Goal: Check status: Check status

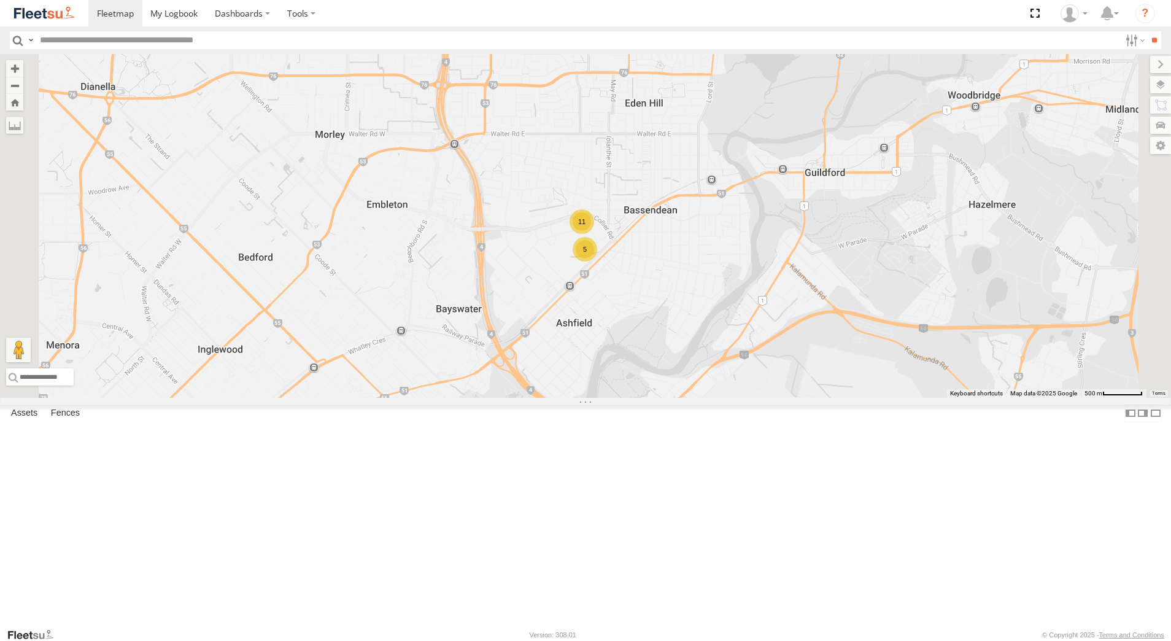
click at [0, 0] on div "[PERSON_NAME] - 1GOI925 -" at bounding box center [0, 0] width 0 height 0
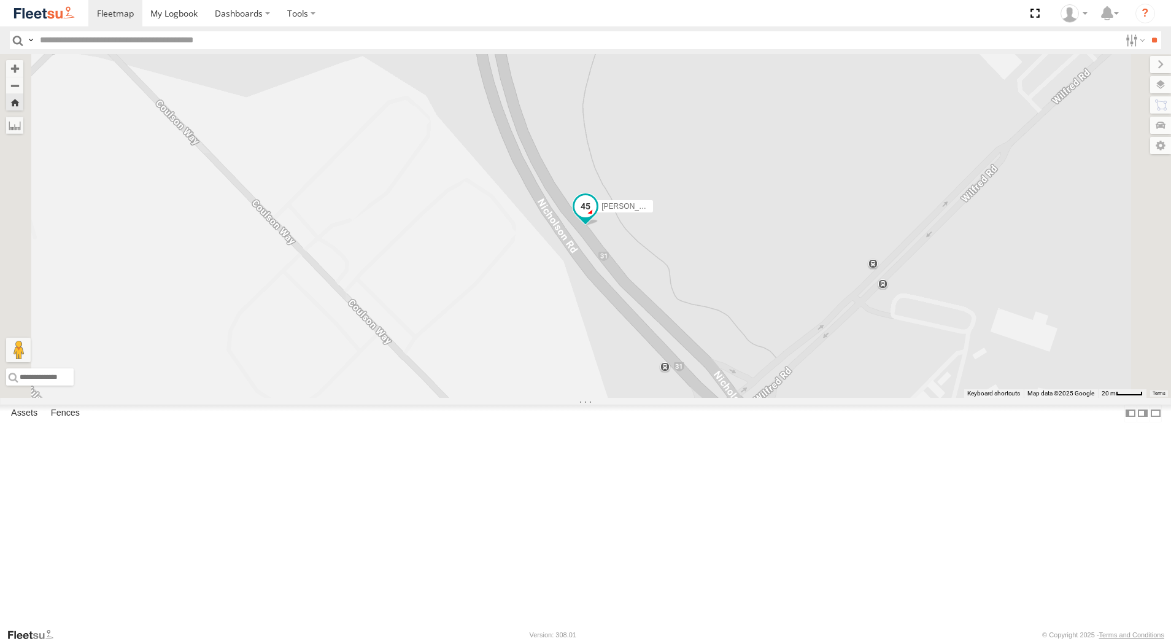
click at [597, 217] on span at bounding box center [586, 206] width 22 height 22
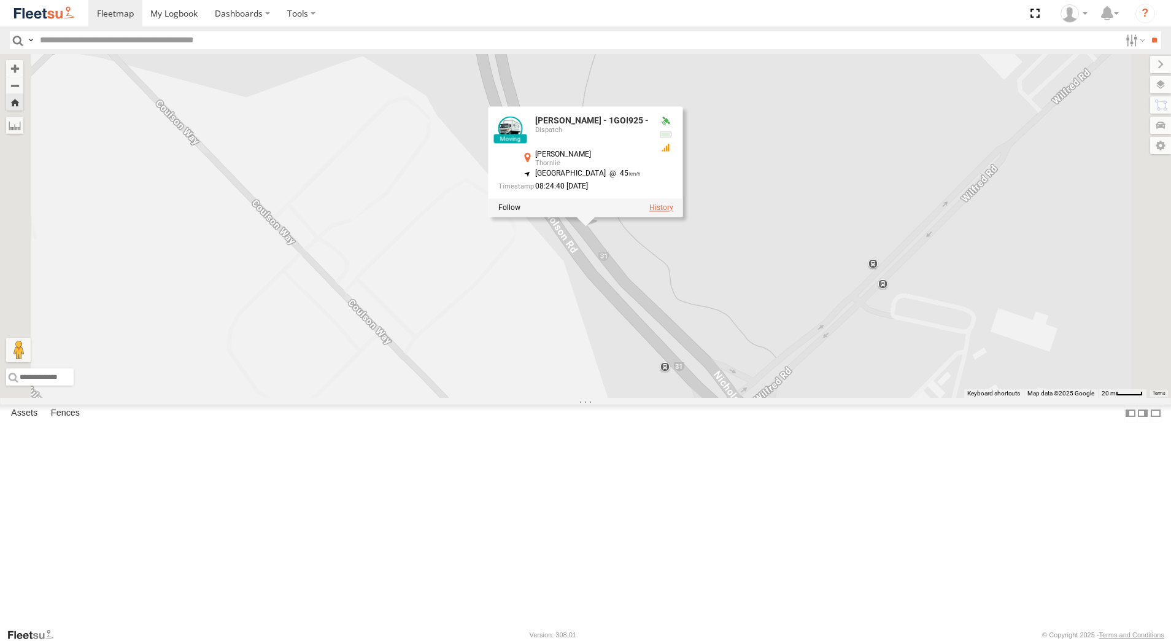
click at [673, 212] on label at bounding box center [661, 207] width 24 height 9
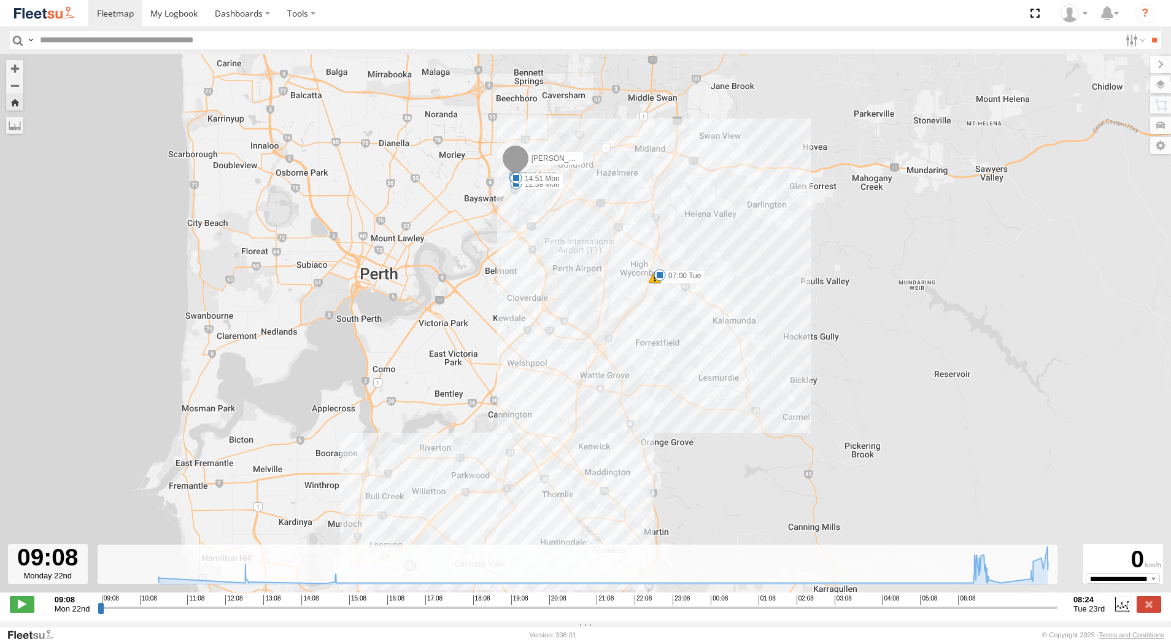
click at [659, 277] on span at bounding box center [660, 275] width 12 height 12
click at [725, 436] on div "[PERSON_NAME] - 1GOI925 - 10:29 Mon 12:39 Mon 14:51 Mon 06:54 Tue 07:00 Tue 07:…" at bounding box center [585, 329] width 1171 height 551
click at [1152, 605] on label at bounding box center [1149, 604] width 25 height 16
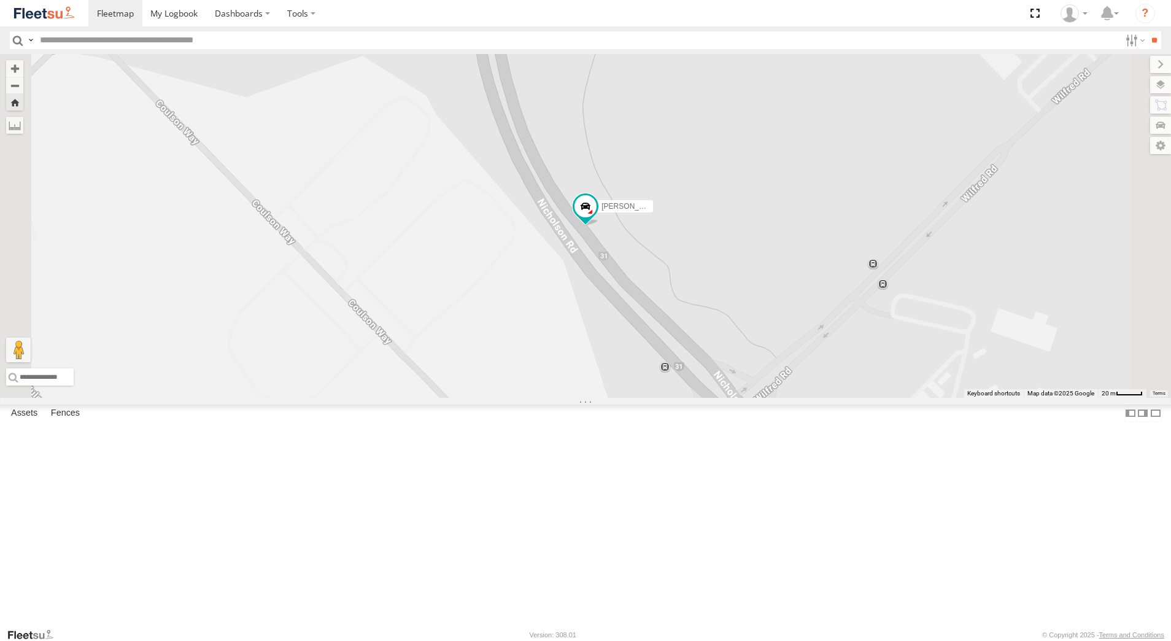
click at [0, 0] on div "Dispatch" at bounding box center [0, 0] width 0 height 0
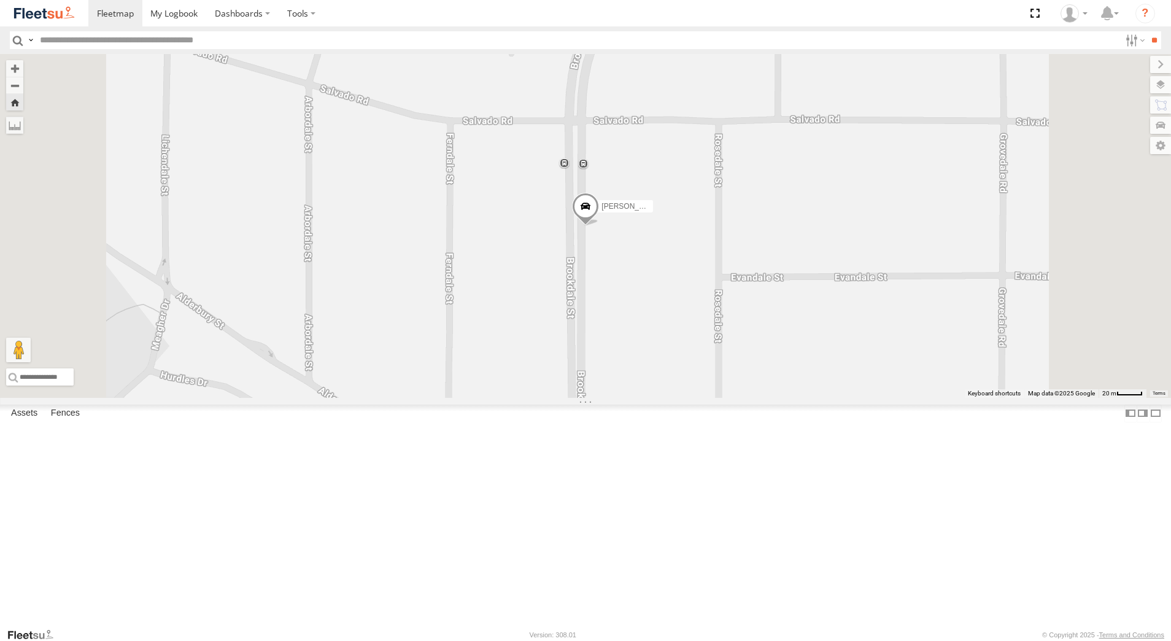
click at [599, 226] on span at bounding box center [585, 209] width 27 height 33
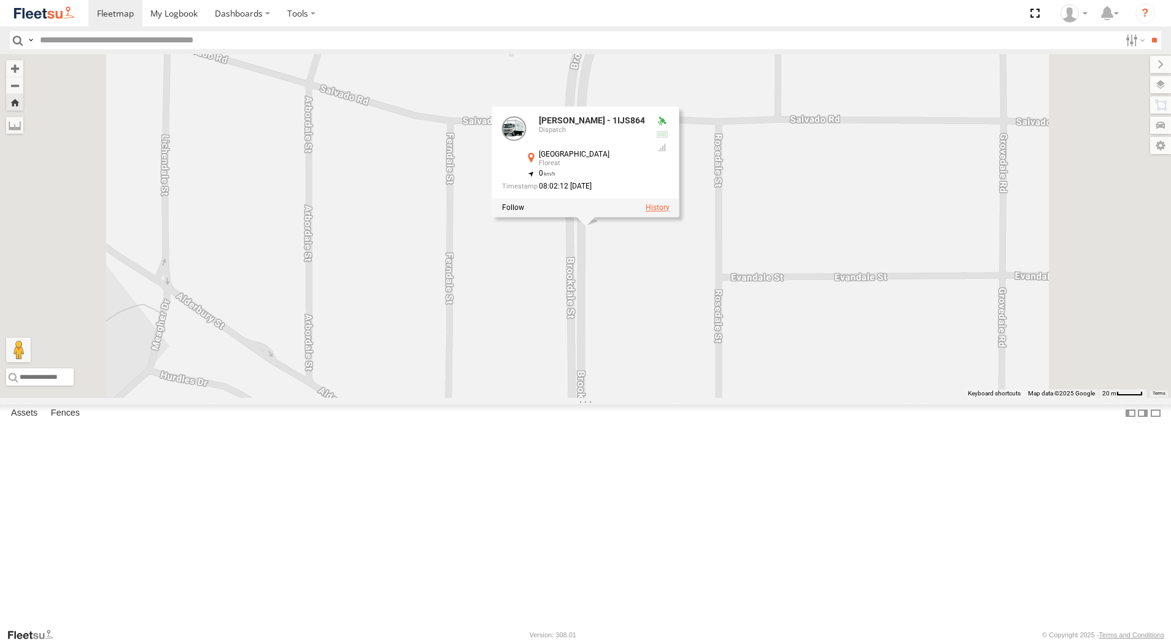
click at [670, 212] on label at bounding box center [658, 207] width 24 height 9
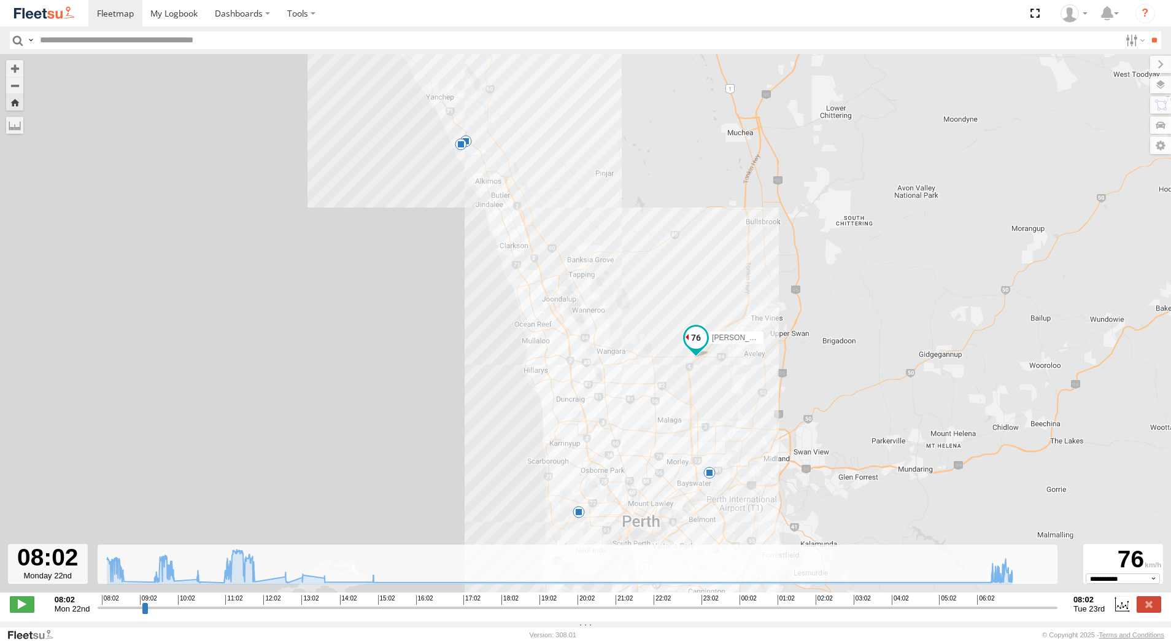
click at [580, 517] on span at bounding box center [579, 512] width 12 height 12
click at [1147, 608] on label at bounding box center [1149, 604] width 25 height 16
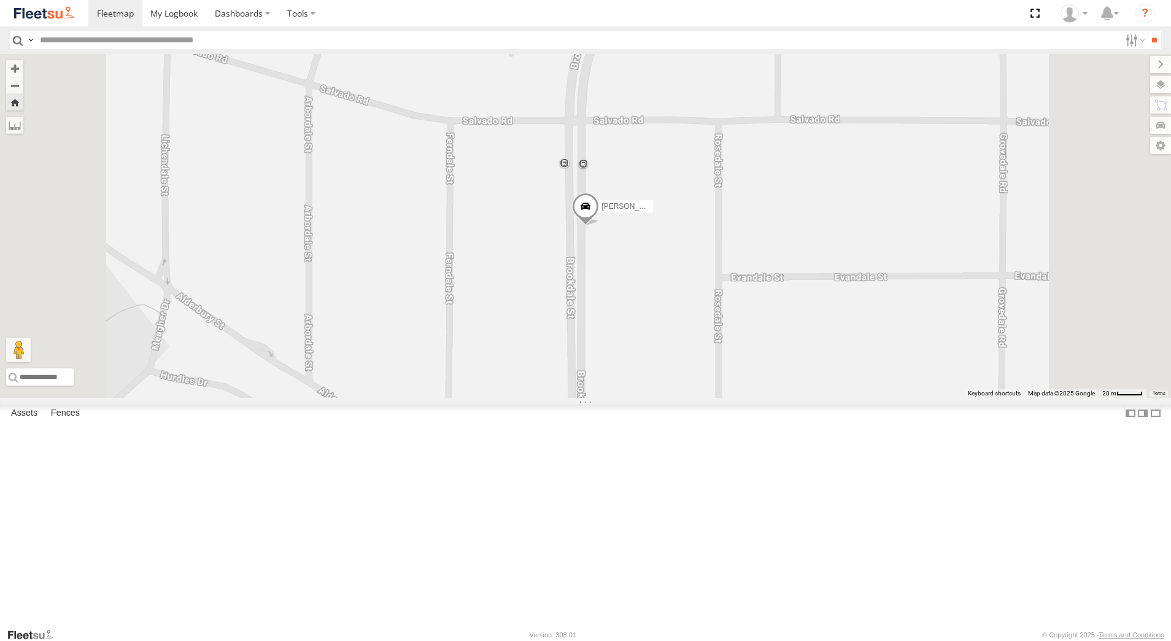
drag, startPoint x: 97, startPoint y: 555, endPoint x: 104, endPoint y: 554, distance: 6.8
click at [0, 0] on div "[PERSON_NAME] - 1GOI926 - 0475 377 301" at bounding box center [0, 0] width 0 height 0
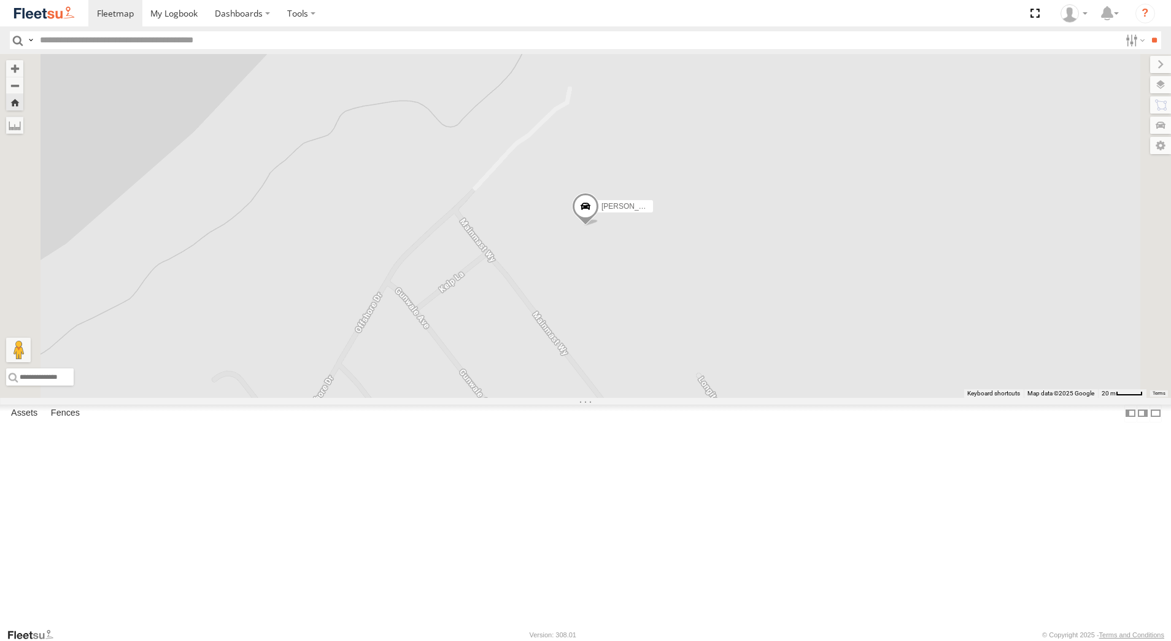
click at [599, 226] on span at bounding box center [585, 209] width 27 height 33
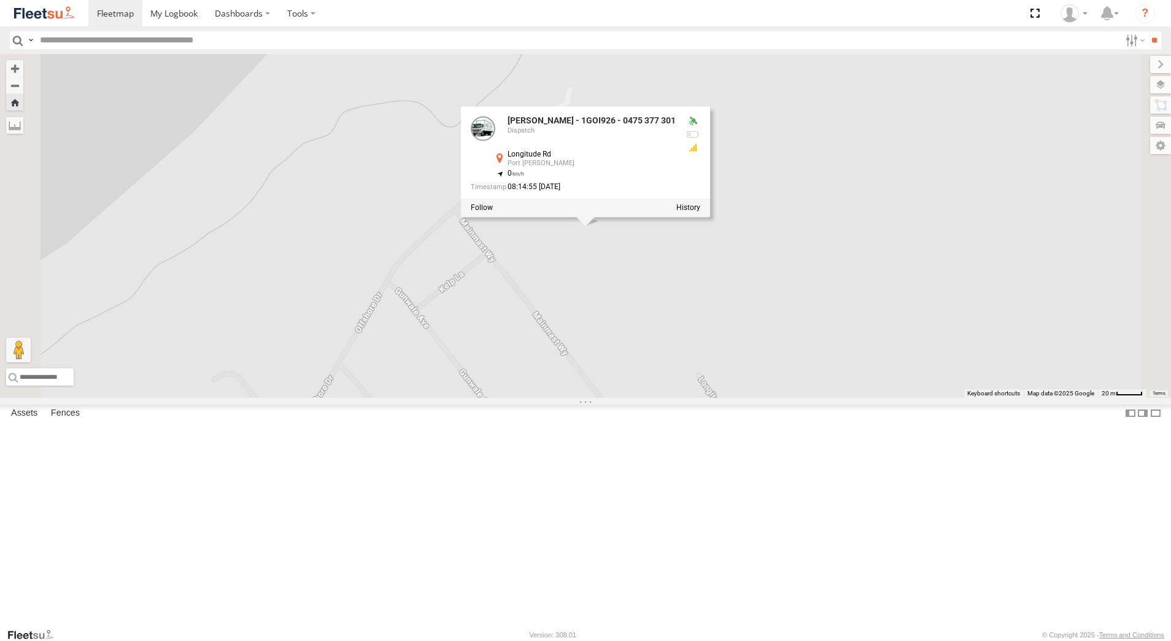
click at [710, 217] on div at bounding box center [585, 207] width 249 height 18
click at [700, 212] on label at bounding box center [688, 207] width 24 height 9
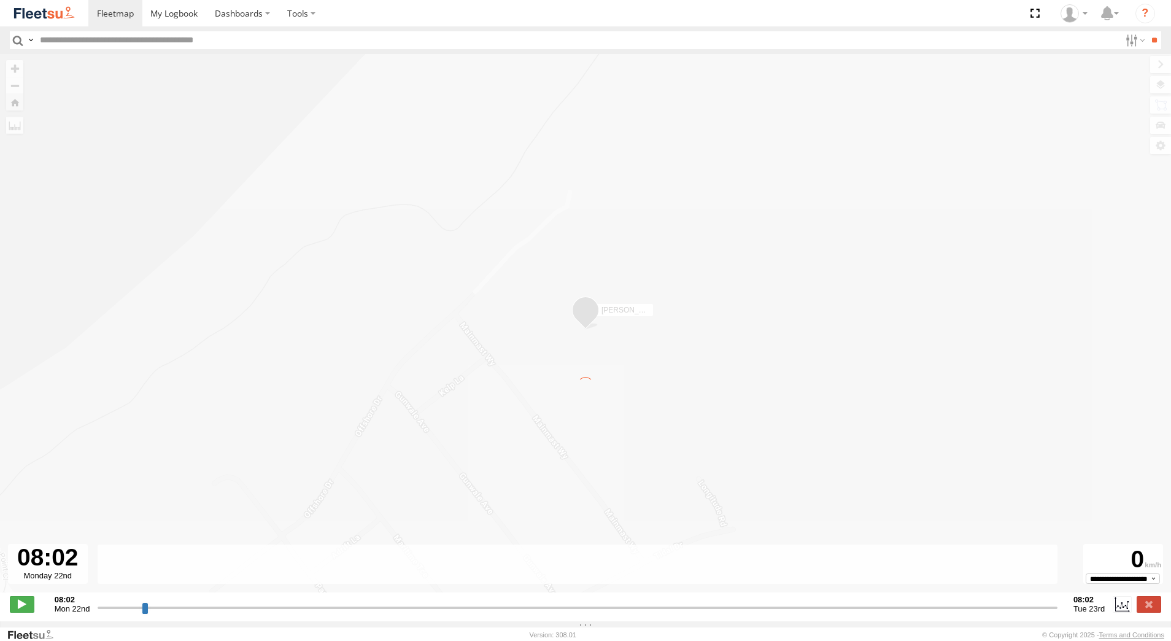
type input "**********"
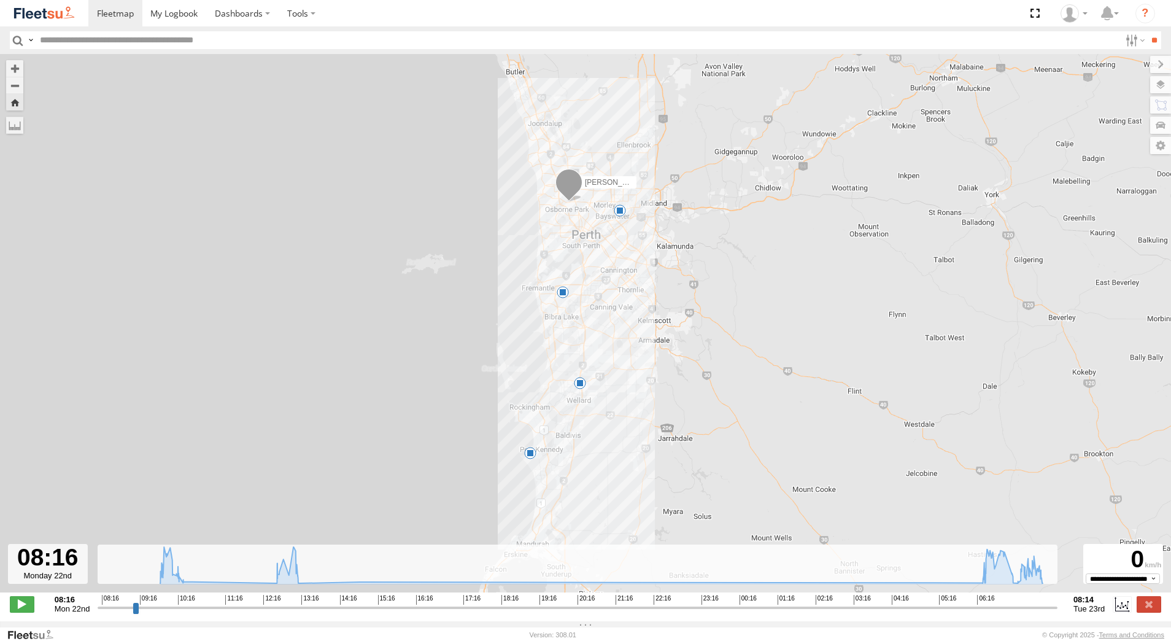
click at [531, 455] on span at bounding box center [530, 453] width 12 height 12
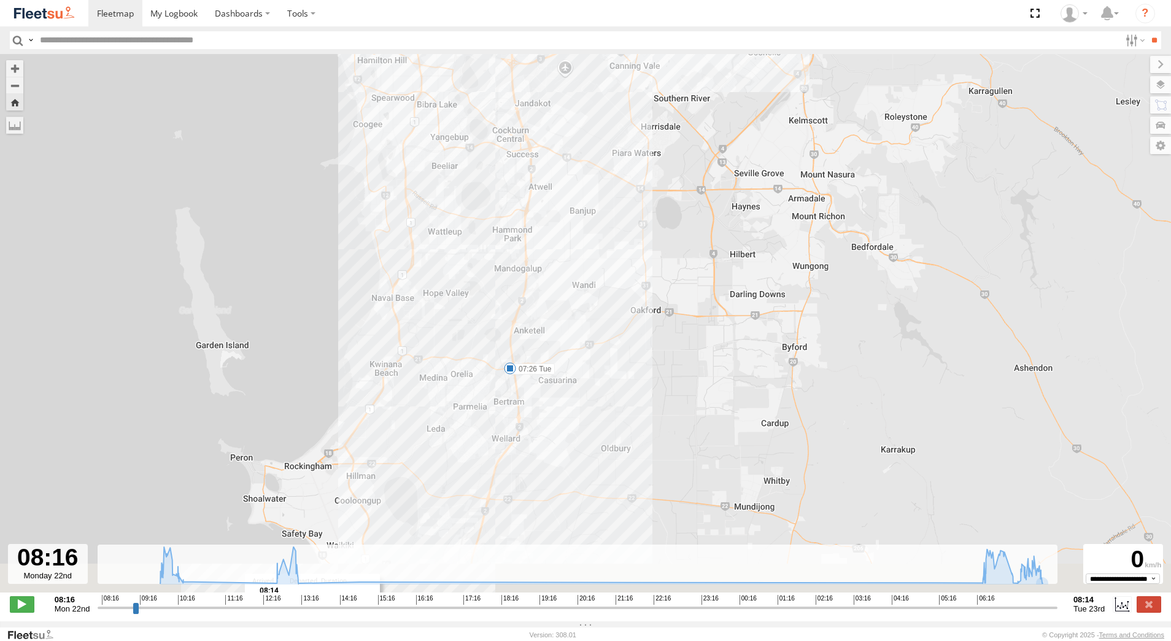
drag, startPoint x: 542, startPoint y: 441, endPoint x: 524, endPoint y: 295, distance: 147.2
click at [524, 295] on div "[PERSON_NAME] - 1GOI926 - 0475 377 301 10:16 Mon 13:14 Mon 07:26 Tue 08:14 Tue …" at bounding box center [585, 329] width 1171 height 551
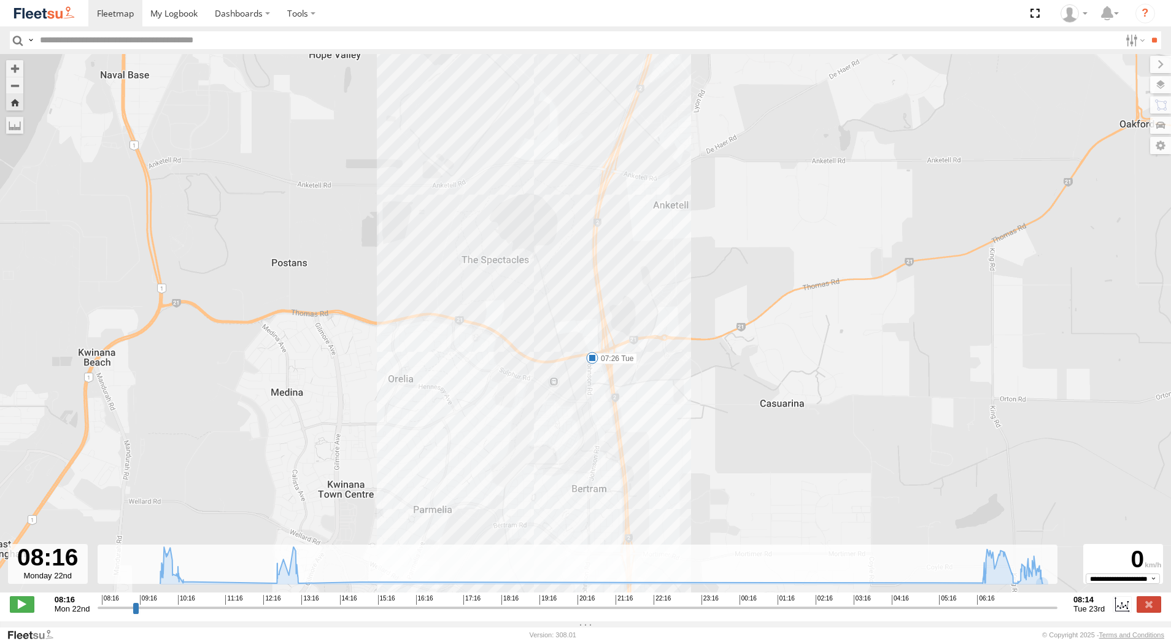
drag, startPoint x: 654, startPoint y: 467, endPoint x: 611, endPoint y: 274, distance: 198.1
click at [620, 297] on div "[PERSON_NAME] - 1GOI926 - 0475 377 301 10:16 Mon 13:14 Mon 07:26 Tue 08:14 Tue …" at bounding box center [585, 329] width 1171 height 551
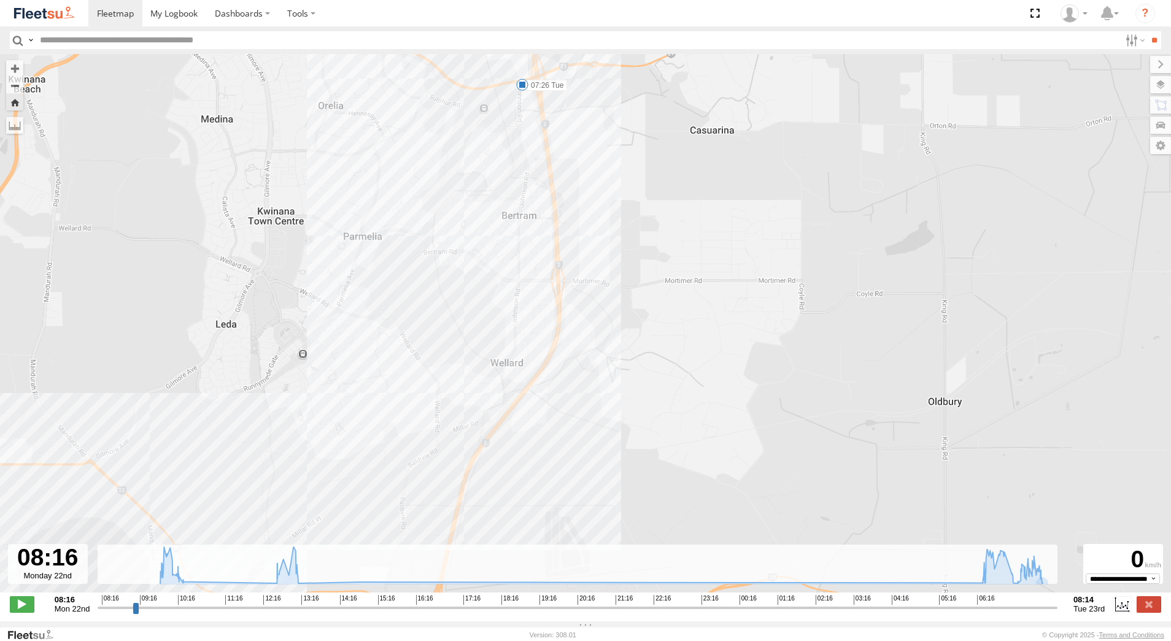
drag, startPoint x: 571, startPoint y: 429, endPoint x: 597, endPoint y: 279, distance: 152.0
click at [596, 285] on div "[PERSON_NAME] - 1GOI926 - 0475 377 301 10:16 Mon 13:14 Mon 07:26 Tue 08:14 Tue …" at bounding box center [585, 329] width 1171 height 551
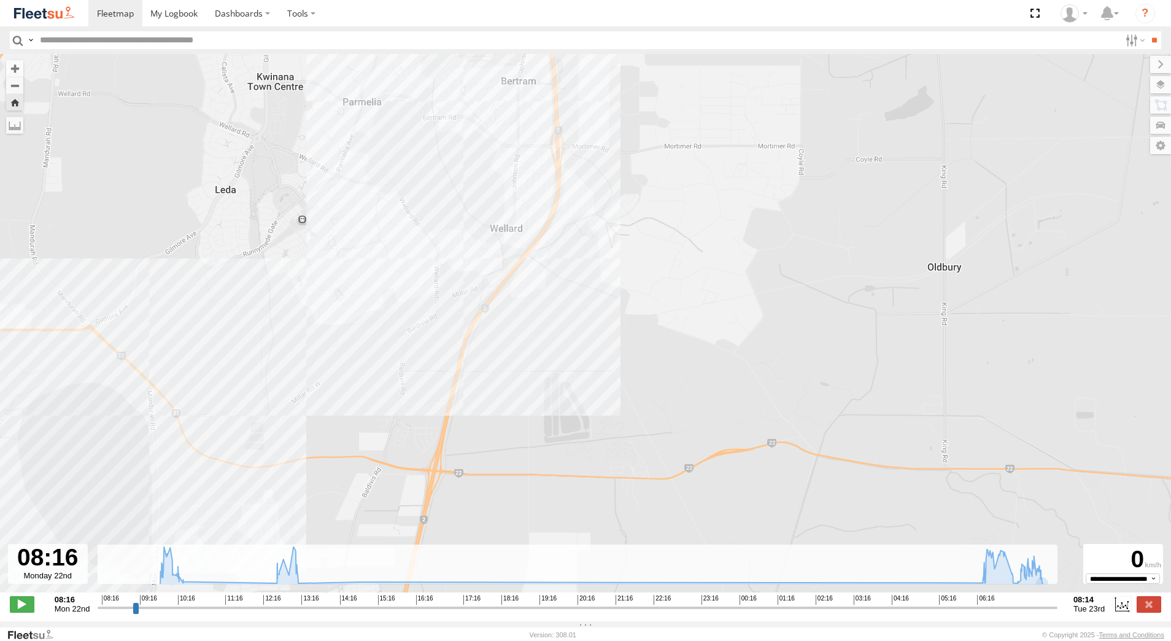
drag, startPoint x: 610, startPoint y: 233, endPoint x: 517, endPoint y: 436, distance: 223.3
click at [519, 435] on div "[PERSON_NAME] - 1GOI926 - 0475 377 301 10:16 Mon 13:14 Mon 07:26 Tue 08:14 Tue …" at bounding box center [585, 329] width 1171 height 551
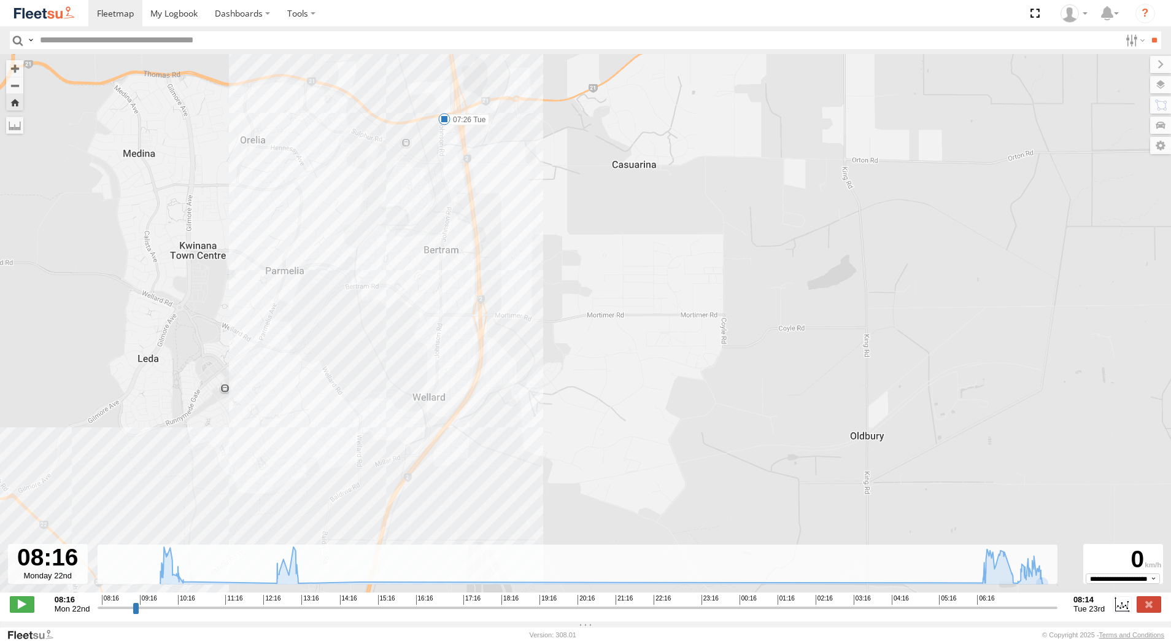
drag, startPoint x: 528, startPoint y: 436, endPoint x: 498, endPoint y: 311, distance: 128.6
click at [501, 325] on div "[PERSON_NAME] - 1GOI926 - 0475 377 301 10:16 Mon 13:14 Mon 07:26 Tue 08:14 Tue …" at bounding box center [585, 329] width 1171 height 551
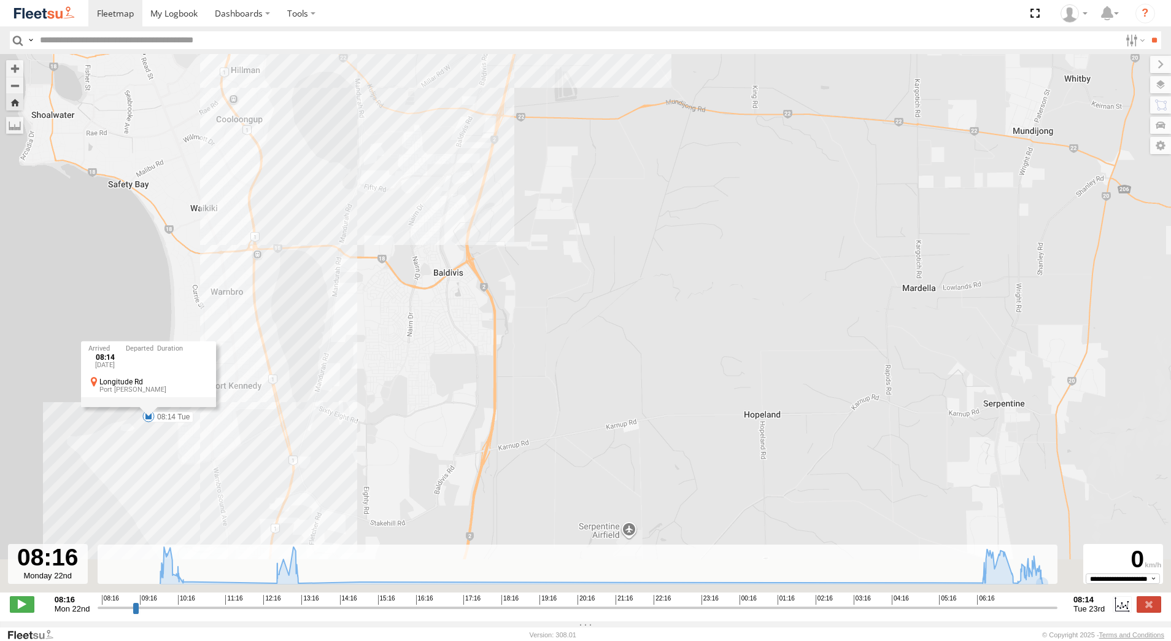
drag, startPoint x: 298, startPoint y: 420, endPoint x: 319, endPoint y: 324, distance: 98.5
click at [317, 336] on div "[PERSON_NAME] - 1GOI926 - 0475 377 301 10:16 Mon 13:14 Mon 07:26 Tue 08:14 Tue …" at bounding box center [585, 329] width 1171 height 551
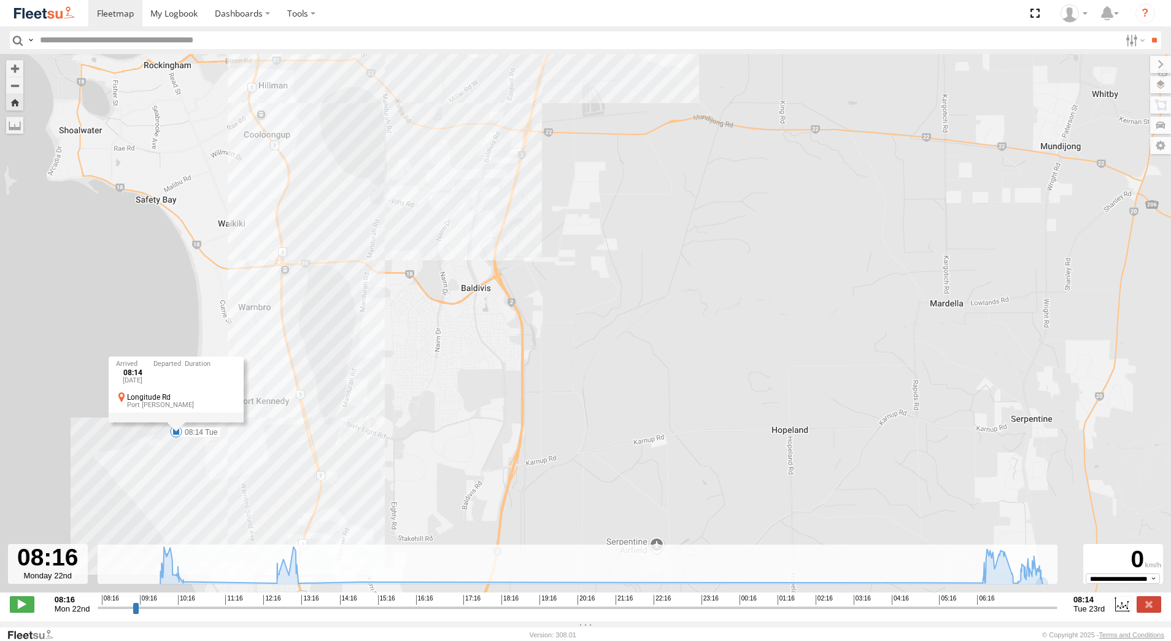
drag, startPoint x: 429, startPoint y: 266, endPoint x: 443, endPoint y: 369, distance: 103.5
click at [443, 367] on div "[PERSON_NAME] - 1GOI926 - 0475 377 301 10:16 Mon 13:14 Mon 07:26 Tue 08:14 Tue …" at bounding box center [585, 329] width 1171 height 551
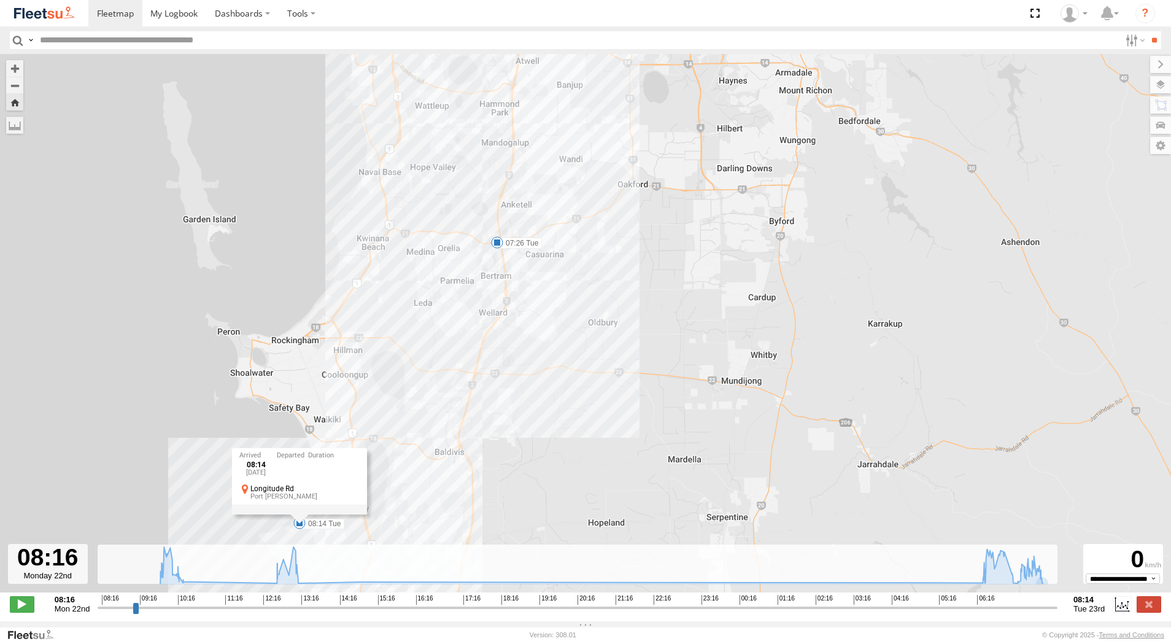
drag, startPoint x: 548, startPoint y: 280, endPoint x: 532, endPoint y: 419, distance: 140.3
click at [532, 419] on div "[PERSON_NAME] - 1GOI926 - 0475 377 301 10:16 Mon 13:14 Mon 07:26 Tue 08:14 Tue …" at bounding box center [585, 329] width 1171 height 551
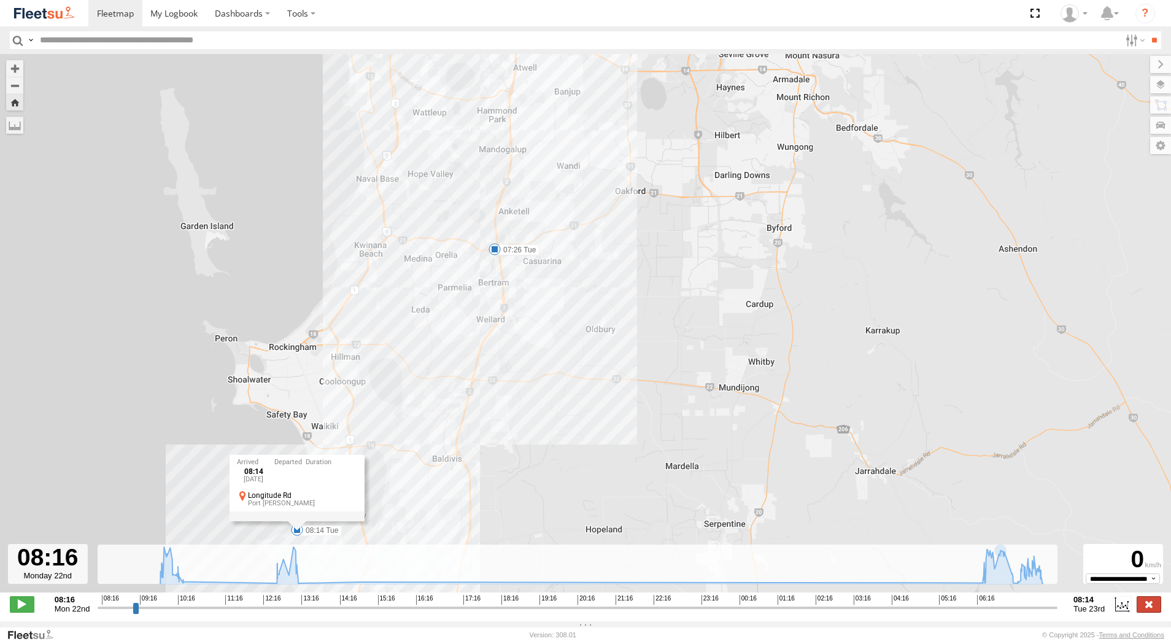
click at [1151, 610] on label at bounding box center [1149, 604] width 25 height 16
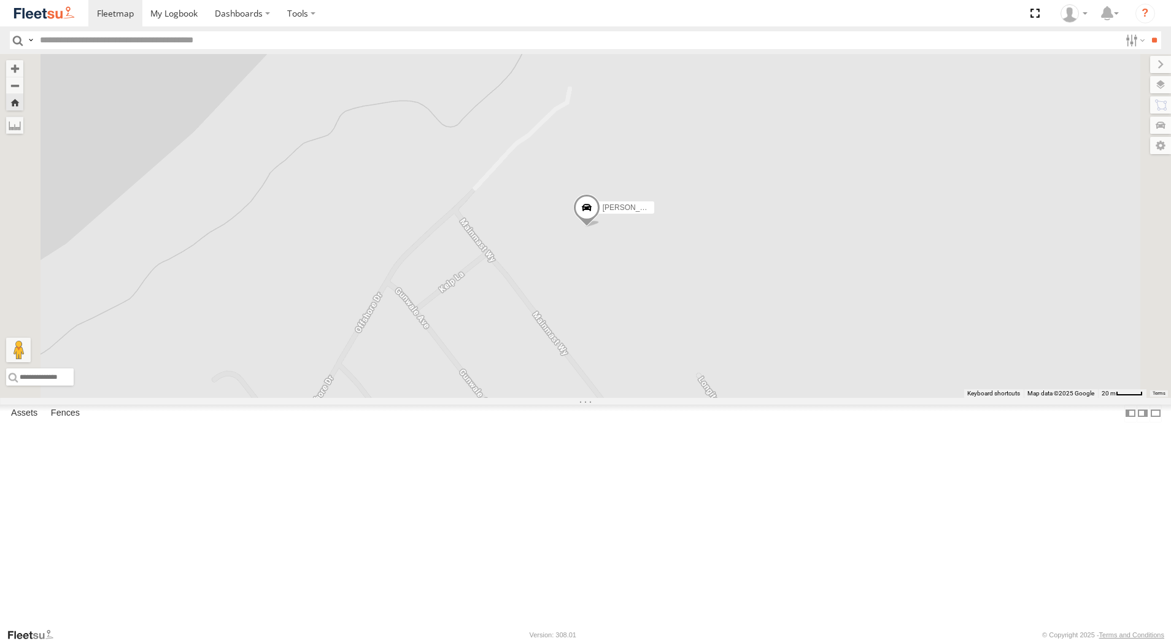
click at [0, 0] on div "[PERSON_NAME] - 1GOI925 -" at bounding box center [0, 0] width 0 height 0
